Goal: Task Accomplishment & Management: Complete application form

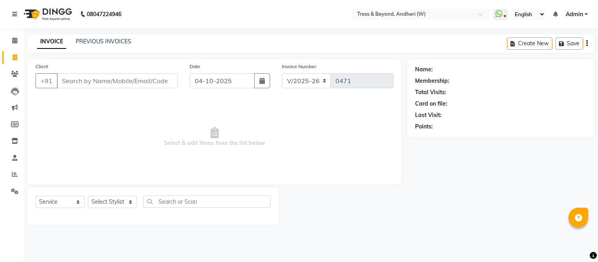
select select "4368"
select select "service"
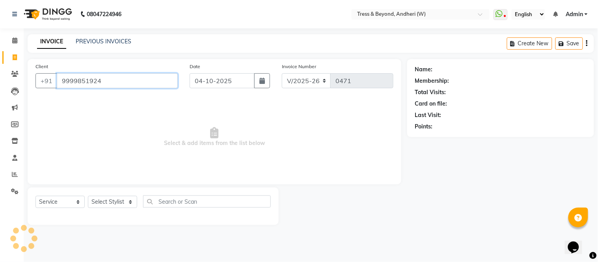
type input "9999851924"
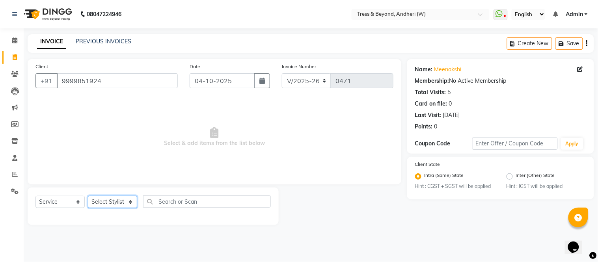
click at [114, 201] on select "Select Stylist [PERSON_NAME] Kiran Sameer Savita [PERSON_NAME] [PERSON_NAME]" at bounding box center [112, 202] width 49 height 12
select select "91594"
click at [88, 196] on select "Select Stylist [PERSON_NAME] Kiran Sameer Savita [PERSON_NAME] [PERSON_NAME]" at bounding box center [112, 202] width 49 height 12
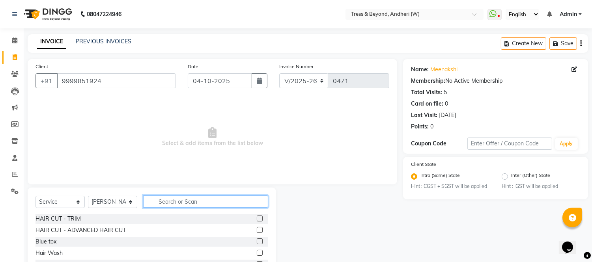
click at [164, 202] on input "text" at bounding box center [205, 202] width 125 height 12
type input "3"
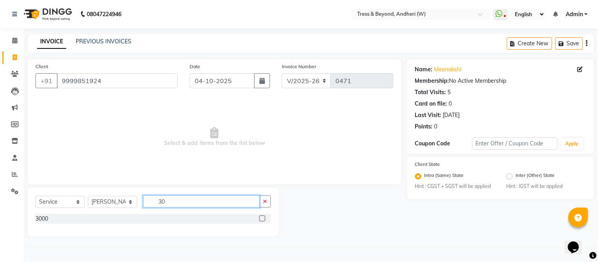
type input "3"
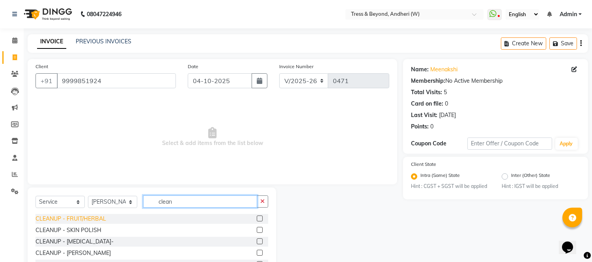
type input "clean"
click at [87, 220] on div "CLEANUP - FRUIT/HERBAL" at bounding box center [70, 219] width 71 height 8
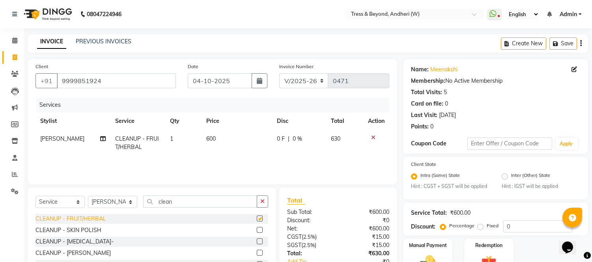
checkbox input "false"
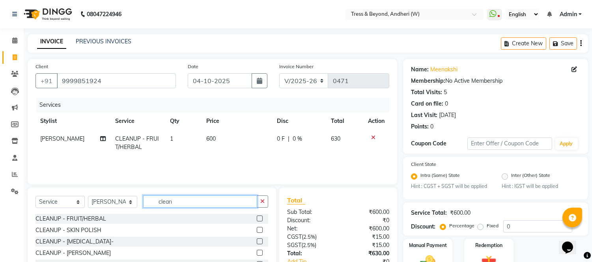
click at [174, 204] on input "clean" at bounding box center [200, 202] width 114 height 12
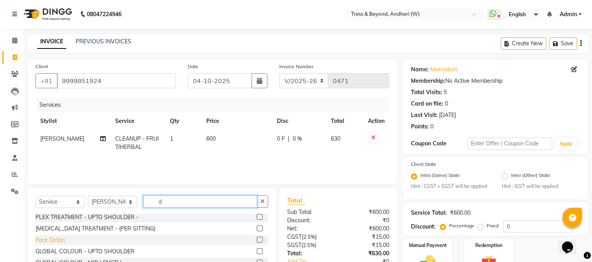
type input "d"
click at [47, 242] on div "Face Detan" at bounding box center [49, 240] width 29 height 8
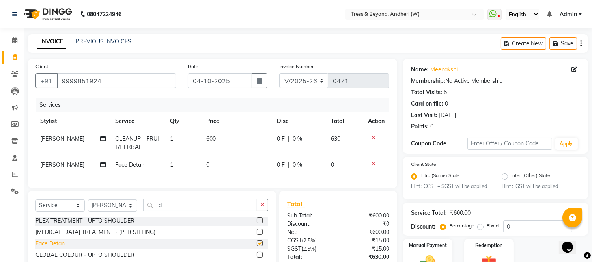
checkbox input "false"
click at [206, 165] on span "0" at bounding box center [207, 164] width 3 height 7
select select "91594"
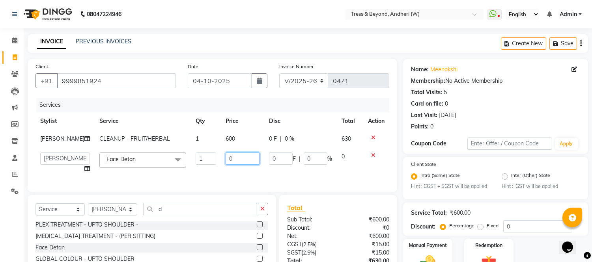
click at [225, 158] on input "0" at bounding box center [242, 159] width 34 height 12
type input "500"
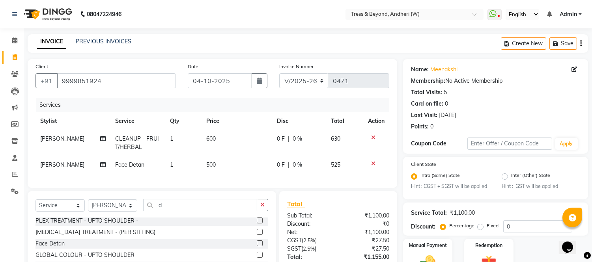
click at [217, 177] on div "Services Stylist Service Qty Price Disc Total Action [PERSON_NAME] CLEANUP - FR…" at bounding box center [212, 139] width 354 height 82
click at [187, 207] on input "d" at bounding box center [200, 205] width 114 height 12
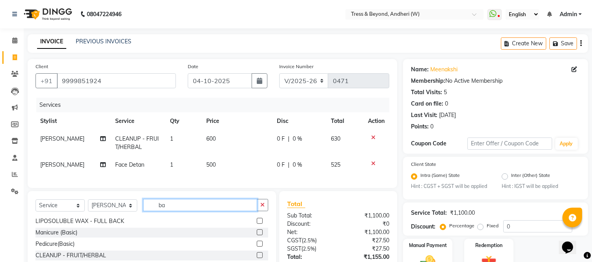
scroll to position [0, 0]
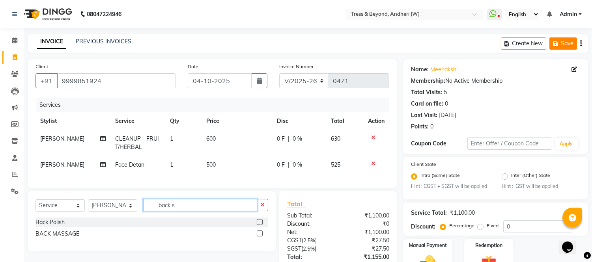
type input "back s"
click at [560, 43] on icon "button" at bounding box center [557, 44] width 8 height 6
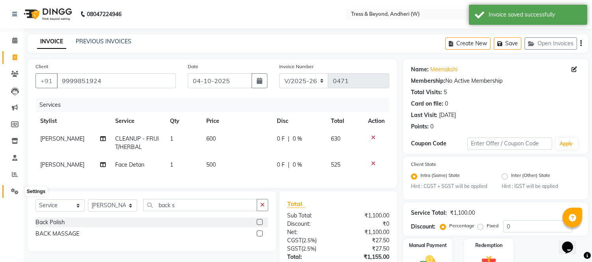
click at [12, 190] on icon at bounding box center [14, 191] width 7 height 6
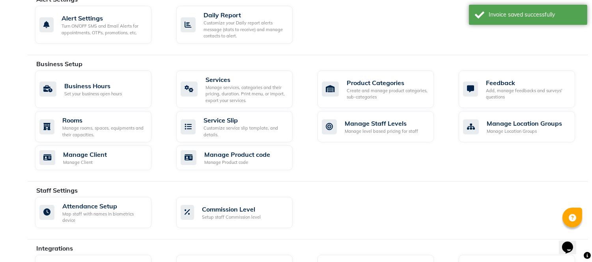
scroll to position [286, 0]
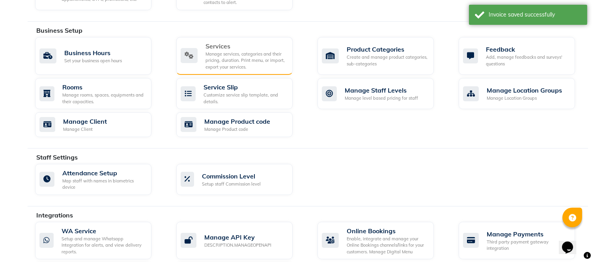
click at [223, 42] on div "Services" at bounding box center [245, 45] width 81 height 9
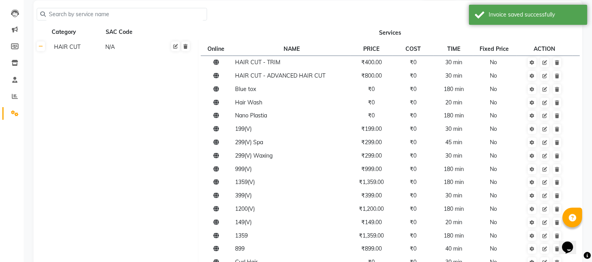
scroll to position [84, 0]
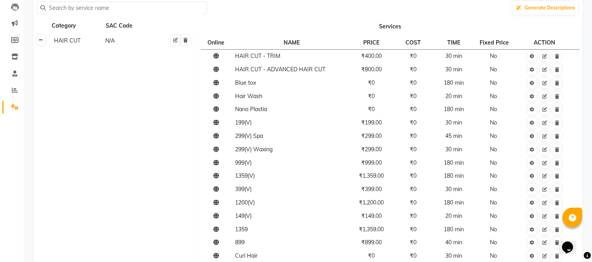
click at [42, 42] on icon at bounding box center [41, 40] width 4 height 5
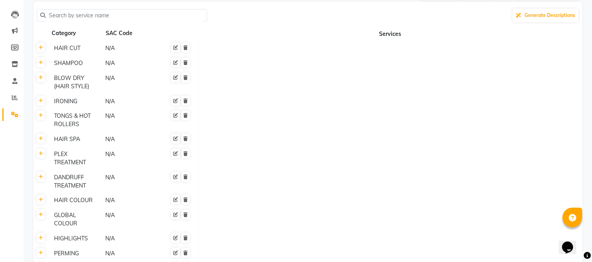
scroll to position [0, 0]
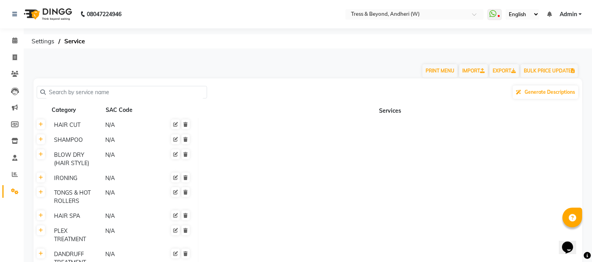
click at [56, 94] on input "text" at bounding box center [125, 92] width 158 height 12
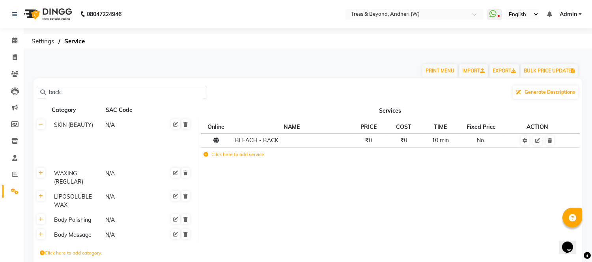
type input "back"
click at [204, 154] on icon at bounding box center [205, 154] width 5 height 5
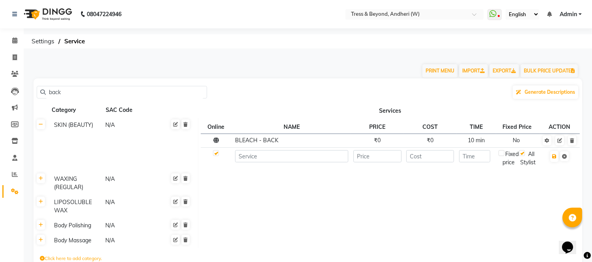
click at [257, 163] on td at bounding box center [291, 158] width 118 height 22
click at [253, 157] on input at bounding box center [291, 156] width 113 height 12
type input "BACK SCRUB"
click at [364, 158] on input "number" at bounding box center [377, 156] width 48 height 12
type input "0"
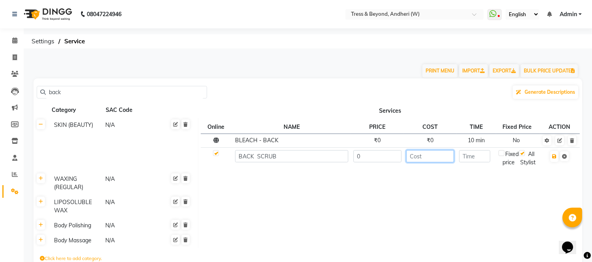
click at [438, 158] on input "number" at bounding box center [430, 156] width 48 height 12
type input "0"
click at [478, 159] on input "number" at bounding box center [474, 156] width 31 height 12
type input "30"
click at [553, 158] on icon "button" at bounding box center [554, 156] width 4 height 5
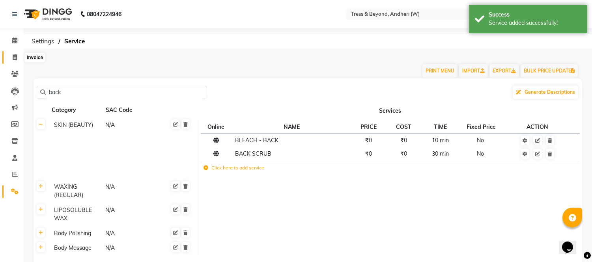
click at [10, 56] on span at bounding box center [15, 57] width 14 height 9
select select "service"
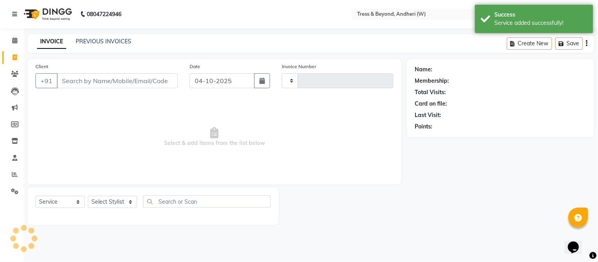
type input "0471"
select select "4368"
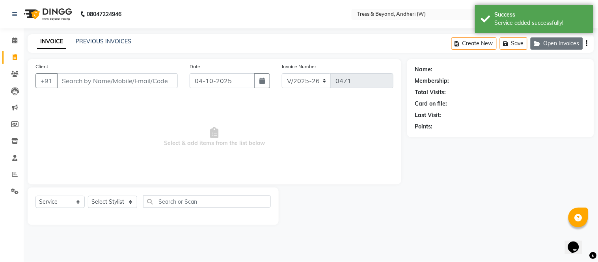
click at [538, 43] on icon "button" at bounding box center [538, 44] width 9 height 6
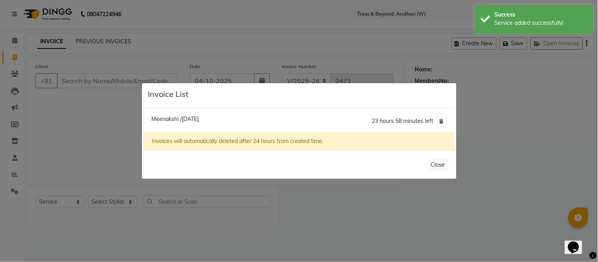
click at [164, 117] on span "Meenakshi /[DATE]" at bounding box center [174, 118] width 47 height 7
type input "9999851924"
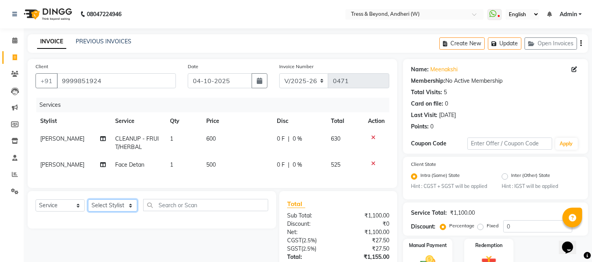
click at [105, 212] on select "Select Stylist [PERSON_NAME] Kiran Sameer Savita [PERSON_NAME] [PERSON_NAME]" at bounding box center [112, 205] width 49 height 12
select select "91594"
click at [88, 206] on select "Select Stylist [PERSON_NAME] Kiran Sameer Savita [PERSON_NAME] [PERSON_NAME]" at bounding box center [112, 205] width 49 height 12
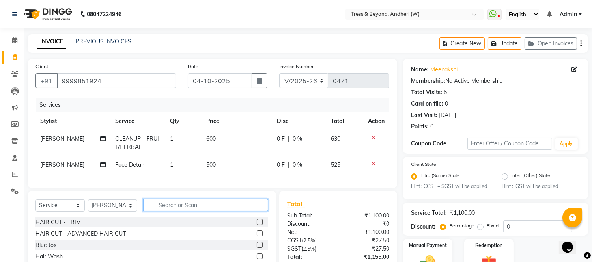
click at [198, 211] on input "text" at bounding box center [205, 205] width 125 height 12
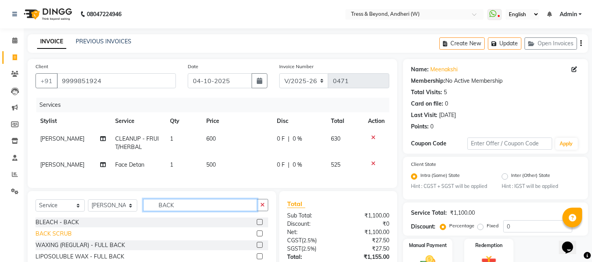
type input "BACK"
click at [55, 238] on div "BACK SCRUB" at bounding box center [53, 234] width 36 height 8
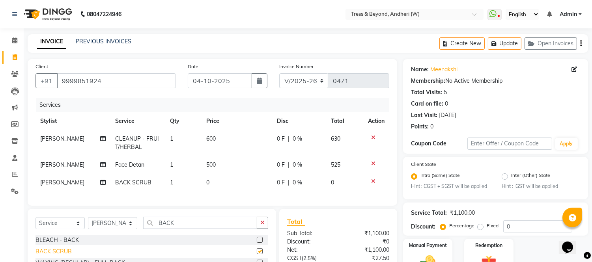
checkbox input "false"
click at [206, 182] on span "0" at bounding box center [207, 182] width 3 height 7
select select "91594"
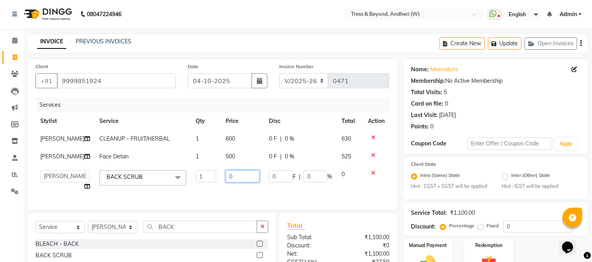
click at [227, 173] on input "0" at bounding box center [242, 176] width 34 height 12
type input "1500"
click at [250, 150] on tbody "[PERSON_NAME] CLEANUP - FRUIT/HERBAL 1 600 0 F | 0 % 630 [PERSON_NAME] Face Det…" at bounding box center [212, 162] width 354 height 65
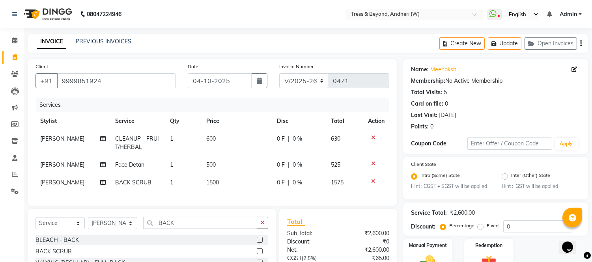
click at [207, 140] on span "600" at bounding box center [210, 138] width 9 height 7
select select "91594"
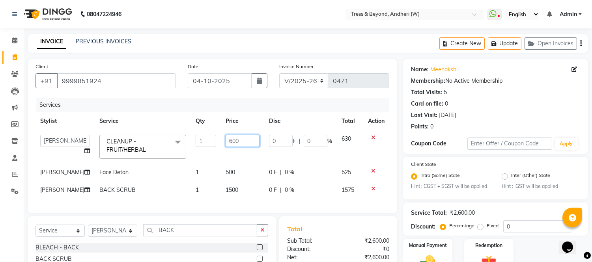
click at [225, 140] on input "600" at bounding box center [242, 141] width 34 height 12
type input "500"
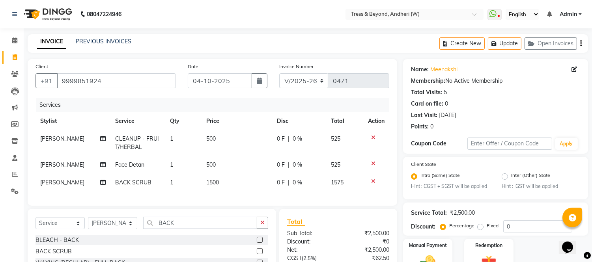
click at [239, 154] on td "500" at bounding box center [236, 143] width 71 height 26
select select "91594"
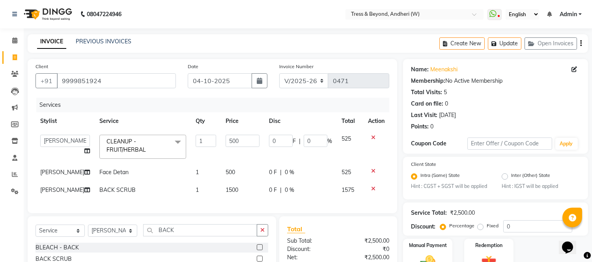
click at [239, 154] on td "500" at bounding box center [242, 147] width 43 height 34
click at [176, 236] on input "BACK" at bounding box center [200, 230] width 114 height 12
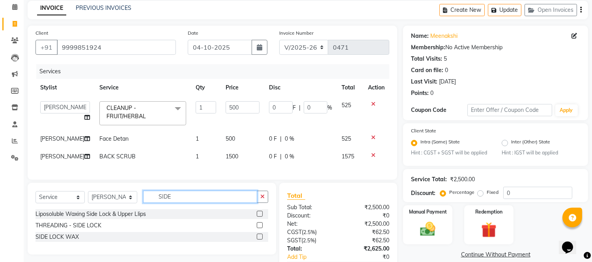
scroll to position [88, 0]
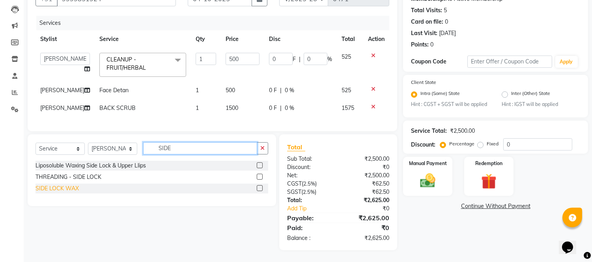
type input "SIDE"
click at [56, 190] on div "SIDE LOCK WAX" at bounding box center [56, 188] width 43 height 8
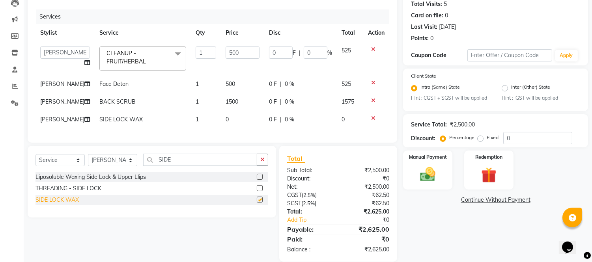
checkbox input "false"
click at [179, 164] on input "SIDE" at bounding box center [200, 160] width 114 height 12
type input "S"
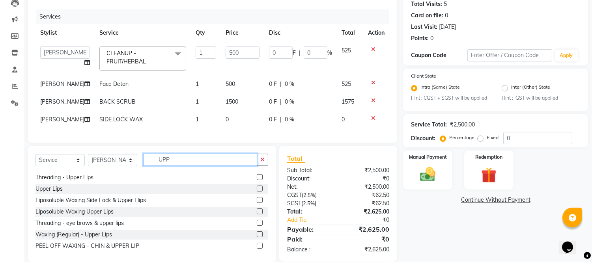
scroll to position [24, 0]
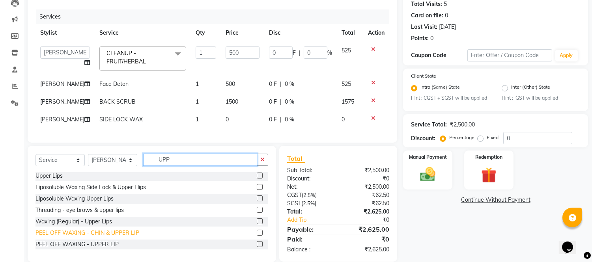
type input "UPP"
click at [87, 237] on div "PEEL OFF WAXING - CHIN & UPPER LIP" at bounding box center [87, 233] width 104 height 8
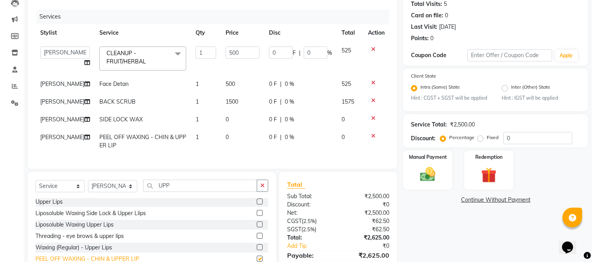
checkbox input "false"
click at [225, 119] on span "0" at bounding box center [226, 119] width 3 height 7
select select "91594"
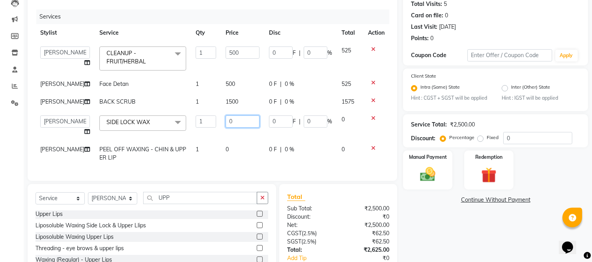
click at [231, 121] on input "0" at bounding box center [242, 121] width 34 height 12
type input "250"
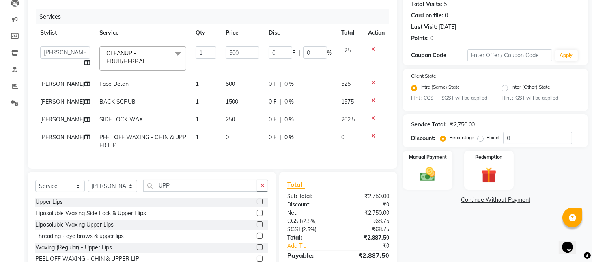
click at [221, 147] on td "0" at bounding box center [242, 141] width 43 height 26
select select "91594"
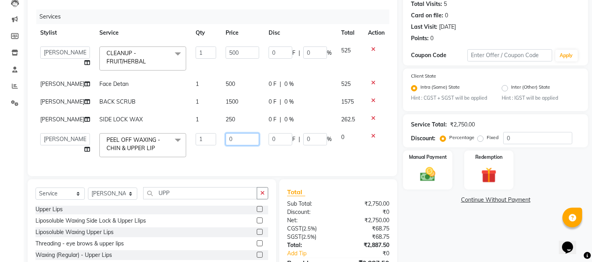
click at [226, 139] on input "0" at bounding box center [242, 139] width 34 height 12
type input "100"
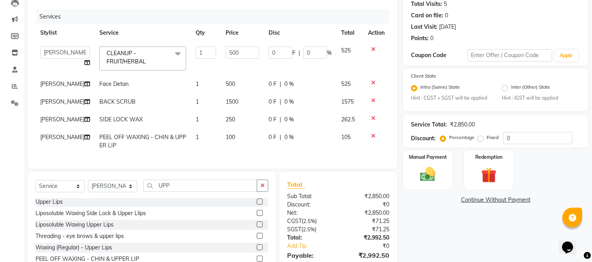
click at [240, 161] on div "Services Stylist Service Qty Price Disc Total Action [PERSON_NAME] gulzar Kiran…" at bounding box center [212, 84] width 354 height 151
click at [201, 187] on input "UPP" at bounding box center [200, 186] width 114 height 12
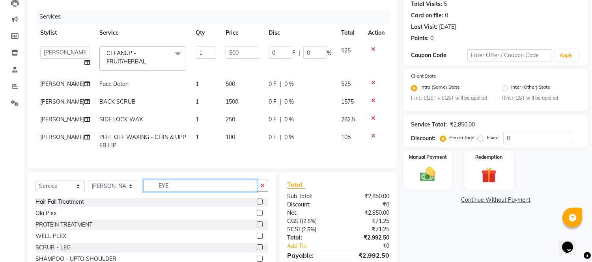
scroll to position [0, 0]
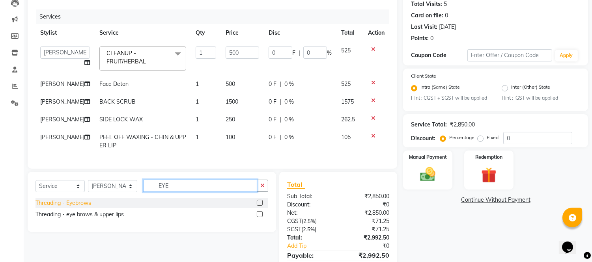
type input "EYE"
click at [75, 207] on div "Threading - Eyebrows" at bounding box center [63, 203] width 56 height 8
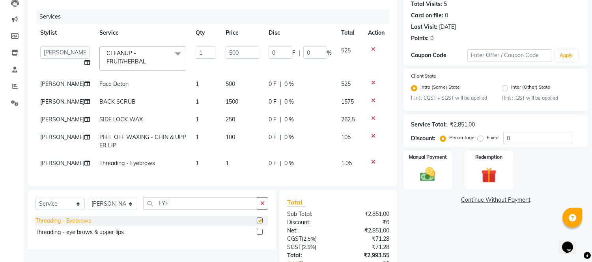
checkbox input "false"
click at [225, 161] on span "1" at bounding box center [226, 163] width 3 height 7
select select "91594"
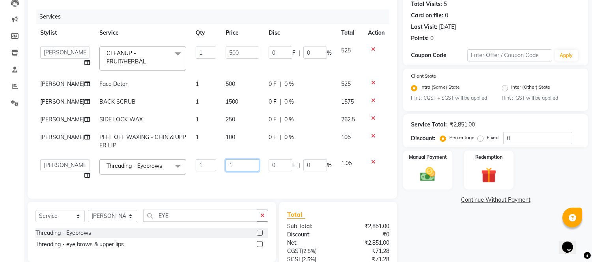
click at [233, 166] on input "1" at bounding box center [242, 165] width 34 height 12
type input "70"
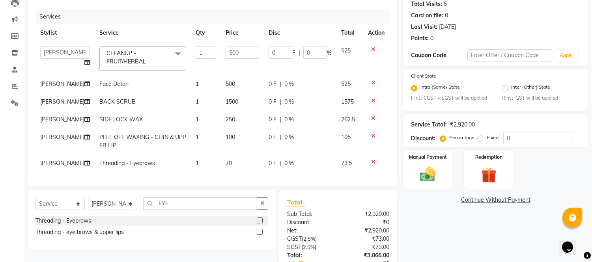
click at [230, 179] on div "Services Stylist Service Qty Price Disc Total Action [PERSON_NAME] gulzar Kiran…" at bounding box center [212, 93] width 354 height 169
click at [194, 206] on input "EYE" at bounding box center [200, 203] width 114 height 12
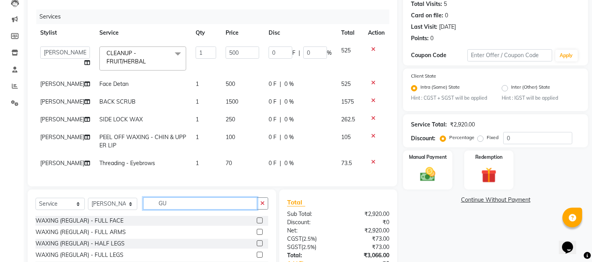
type input "G"
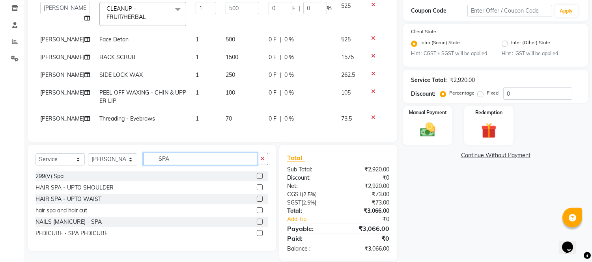
scroll to position [135, 0]
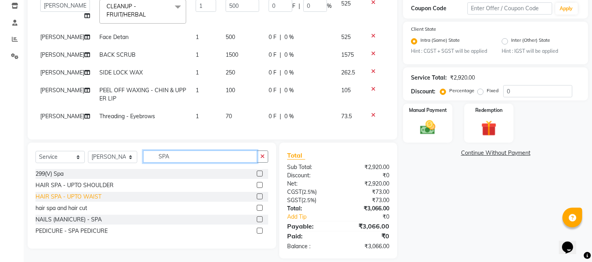
type input "SPA"
click at [99, 201] on div "HAIR SPA - UPTO WAIST" at bounding box center [68, 197] width 66 height 8
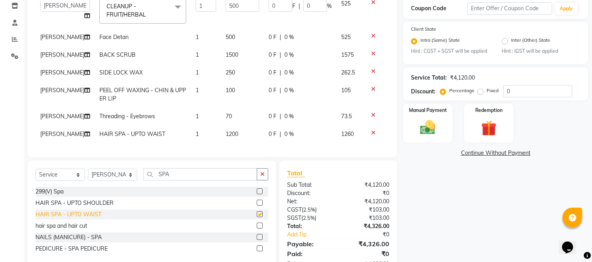
checkbox input "false"
click at [225, 133] on span "1200" at bounding box center [231, 133] width 13 height 7
select select "91594"
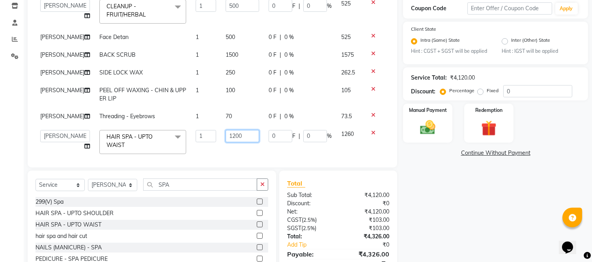
click at [225, 136] on input "1200" at bounding box center [242, 136] width 34 height 12
type input "800"
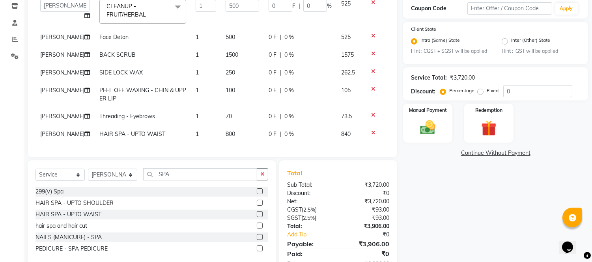
click at [229, 148] on div "Services Stylist Service Qty Price Disc Total Action [PERSON_NAME] gulzar Kiran…" at bounding box center [212, 56] width 354 height 187
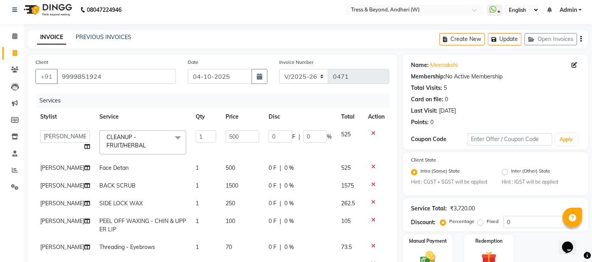
scroll to position [0, 0]
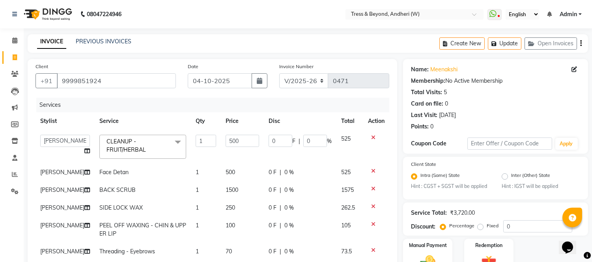
click at [580, 43] on icon "button" at bounding box center [581, 43] width 2 height 0
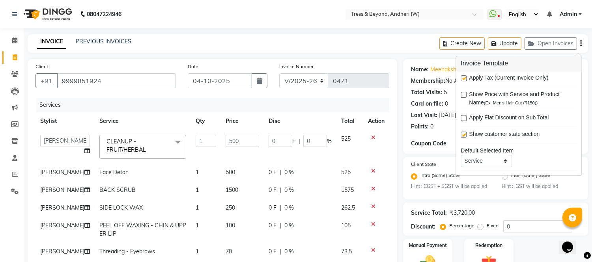
click at [464, 79] on label at bounding box center [463, 78] width 6 height 6
click at [464, 79] on input "checkbox" at bounding box center [462, 78] width 5 height 5
checkbox input "false"
click at [376, 106] on div "Services" at bounding box center [215, 105] width 359 height 15
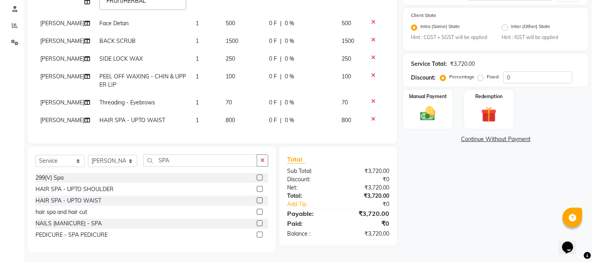
scroll to position [158, 0]
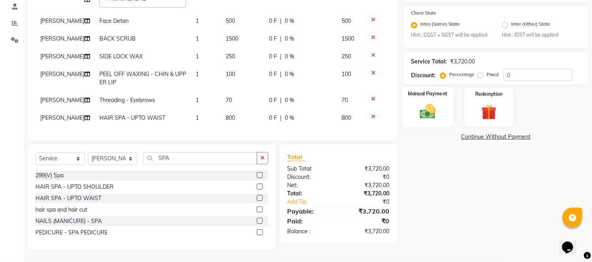
click at [428, 102] on img at bounding box center [428, 111] width 26 height 19
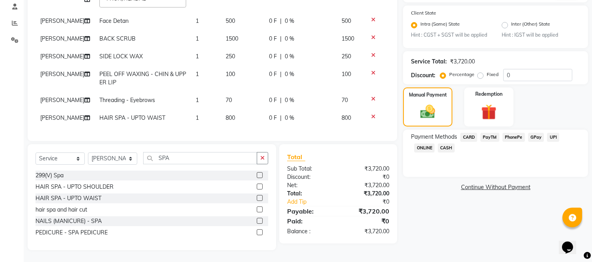
click at [443, 143] on span "CASH" at bounding box center [446, 147] width 17 height 9
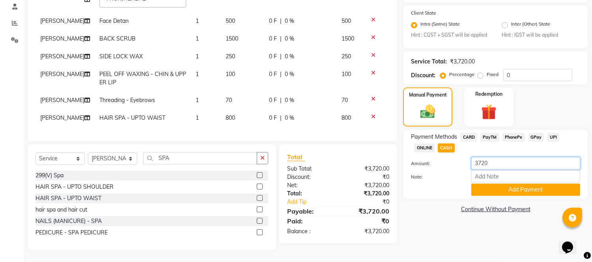
click at [496, 157] on input "3720" at bounding box center [525, 163] width 109 height 12
type input "3000"
click at [494, 186] on button "Add Payment" at bounding box center [525, 190] width 109 height 12
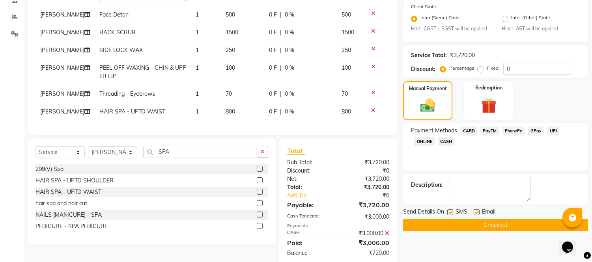
click at [537, 129] on span "GPay" at bounding box center [536, 131] width 16 height 9
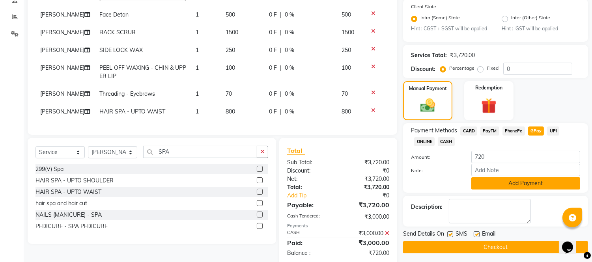
click at [510, 182] on button "Add Payment" at bounding box center [525, 183] width 109 height 12
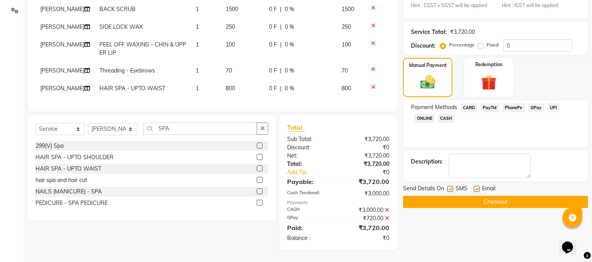
scroll to position [187, 0]
click at [483, 196] on button "Checkout" at bounding box center [495, 202] width 185 height 12
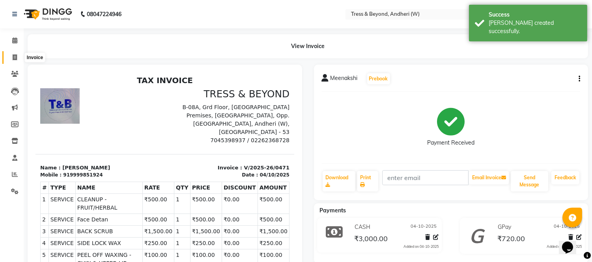
click at [11, 58] on span at bounding box center [15, 57] width 14 height 9
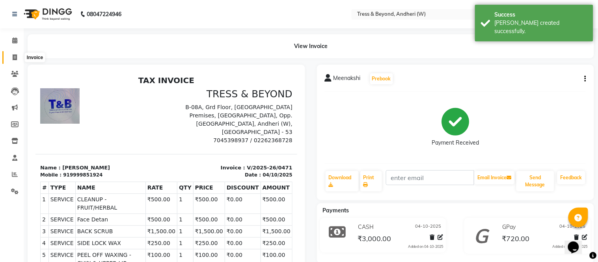
select select "service"
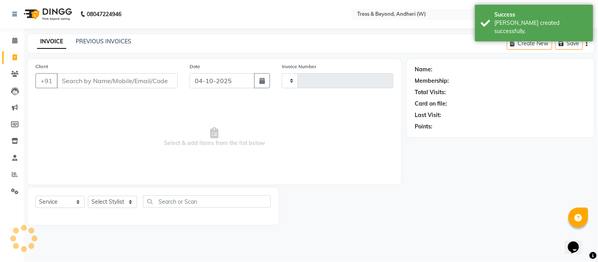
type input "0472"
select select "4368"
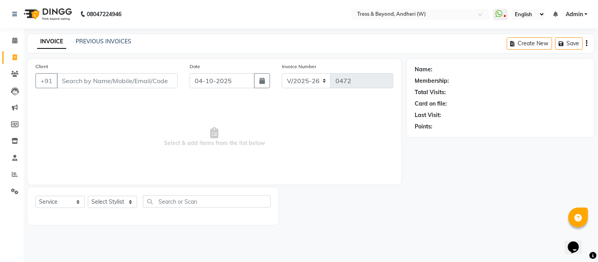
click at [238, 56] on main "INVOICE PREVIOUS INVOICES Create New Save Client +91 Date [DATE] Invoice Number…" at bounding box center [311, 135] width 574 height 203
click at [244, 46] on div "INVOICE PREVIOUS INVOICES Create New Save" at bounding box center [311, 43] width 566 height 19
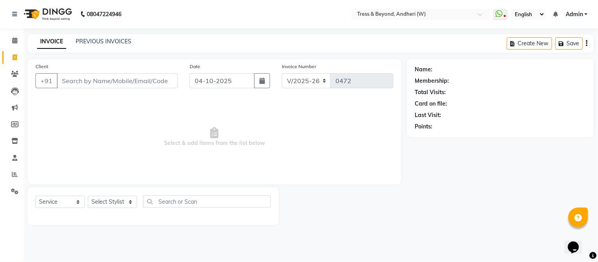
click at [244, 46] on div "INVOICE PREVIOUS INVOICES Create New Save" at bounding box center [311, 43] width 566 height 19
click at [123, 37] on div "PREVIOUS INVOICES" at bounding box center [104, 41] width 56 height 8
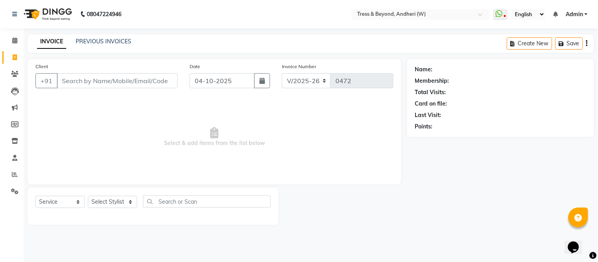
click at [123, 37] on div "PREVIOUS INVOICES" at bounding box center [104, 41] width 56 height 8
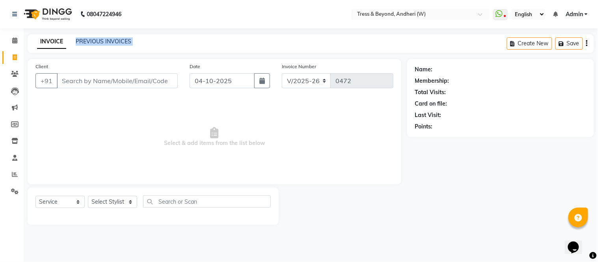
click at [123, 37] on div "PREVIOUS INVOICES" at bounding box center [104, 41] width 56 height 8
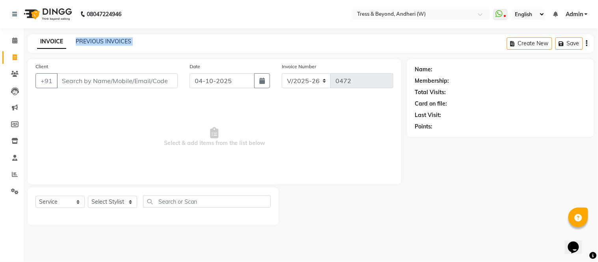
click at [123, 37] on div "PREVIOUS INVOICES" at bounding box center [104, 41] width 56 height 8
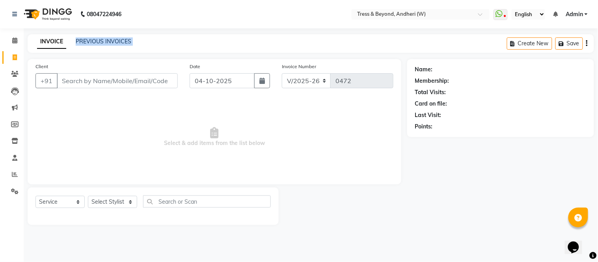
click at [123, 37] on div "PREVIOUS INVOICES" at bounding box center [104, 41] width 56 height 8
drag, startPoint x: 123, startPoint y: 37, endPoint x: 160, endPoint y: 41, distance: 36.9
click at [160, 41] on div "INVOICE PREVIOUS INVOICES Create New Save" at bounding box center [311, 43] width 566 height 19
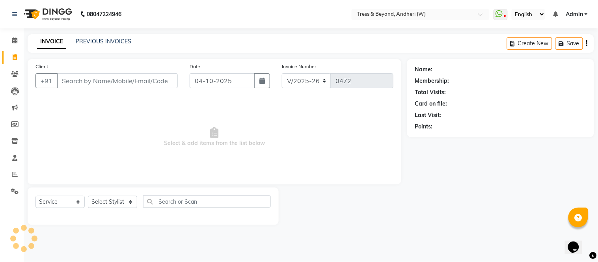
click at [24, 10] on img at bounding box center [47, 14] width 54 height 22
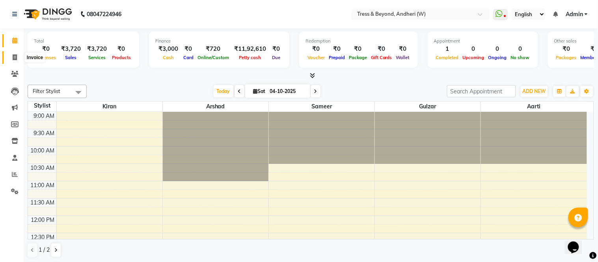
click at [15, 56] on icon at bounding box center [15, 57] width 4 height 6
select select "4368"
select select "service"
